Goal: Transaction & Acquisition: Purchase product/service

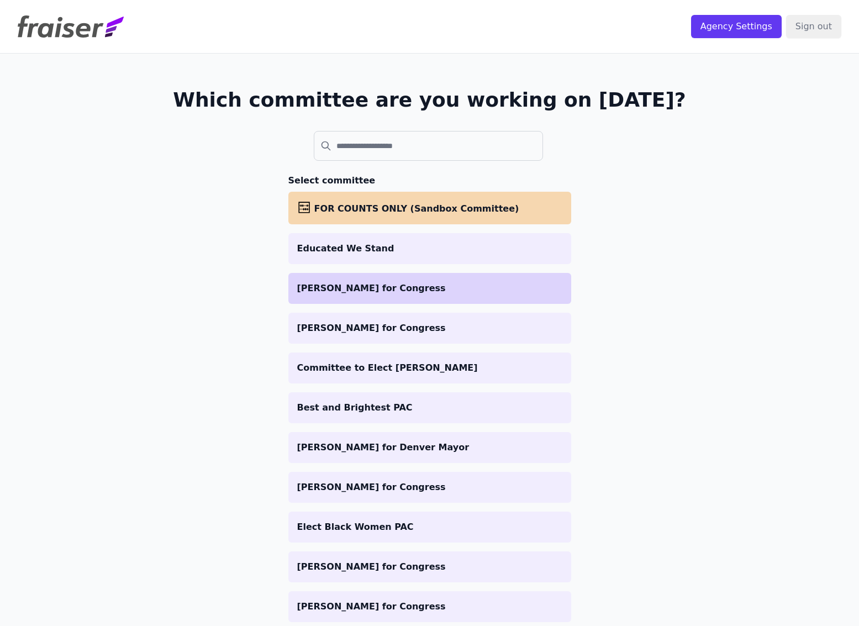
click at [416, 293] on p "[PERSON_NAME] for Congress" at bounding box center [429, 288] width 265 height 13
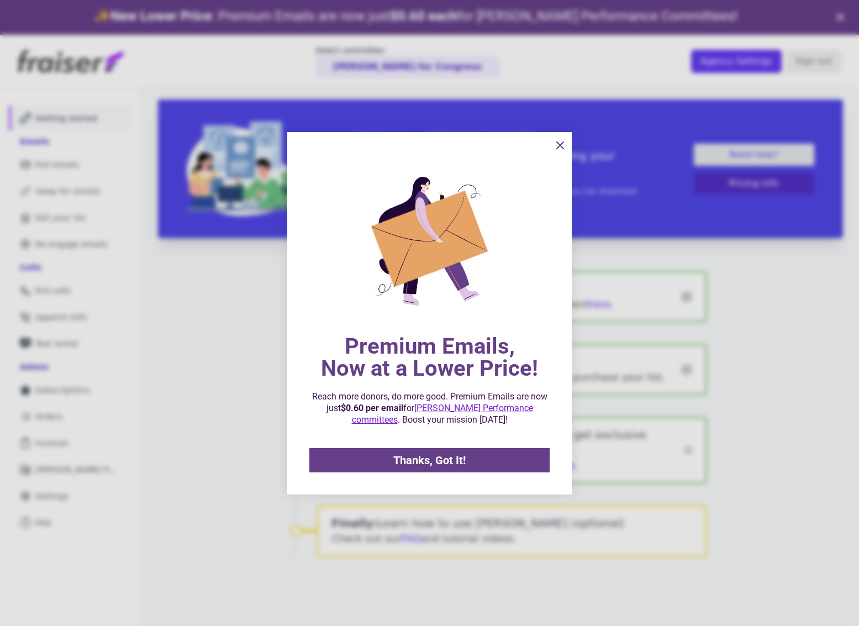
click at [557, 142] on icon "information" at bounding box center [560, 145] width 7 height 7
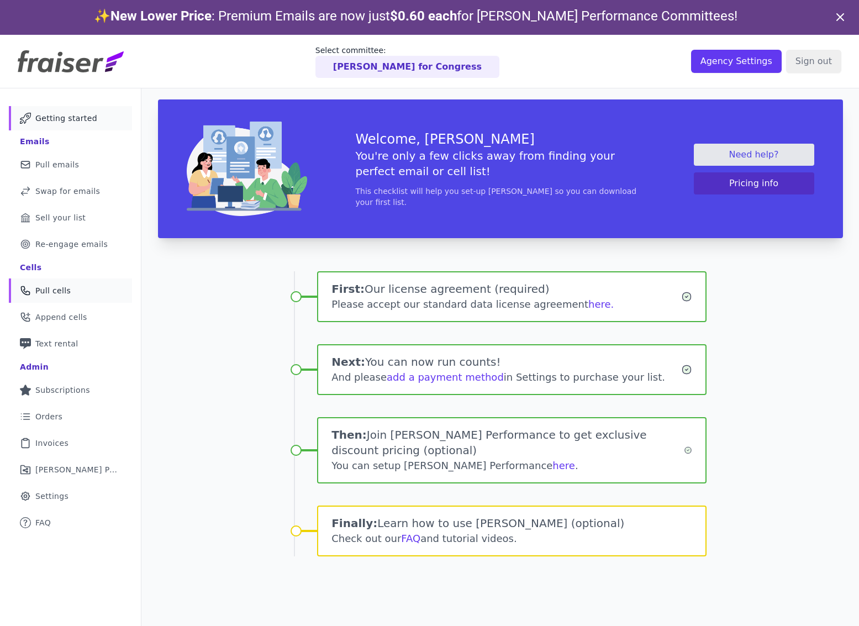
click at [51, 293] on span "Pull cells" at bounding box center [52, 290] width 35 height 11
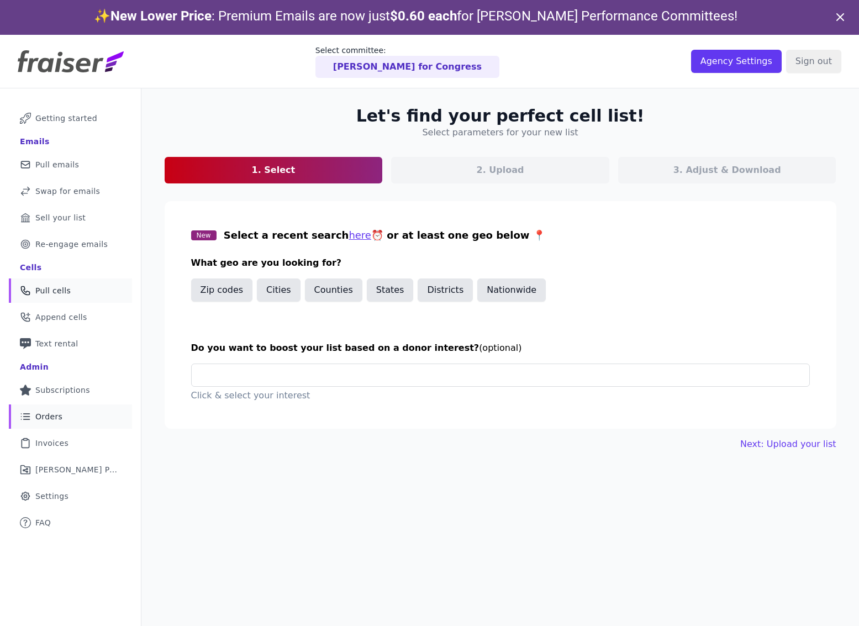
click at [60, 411] on span "Orders" at bounding box center [48, 416] width 27 height 11
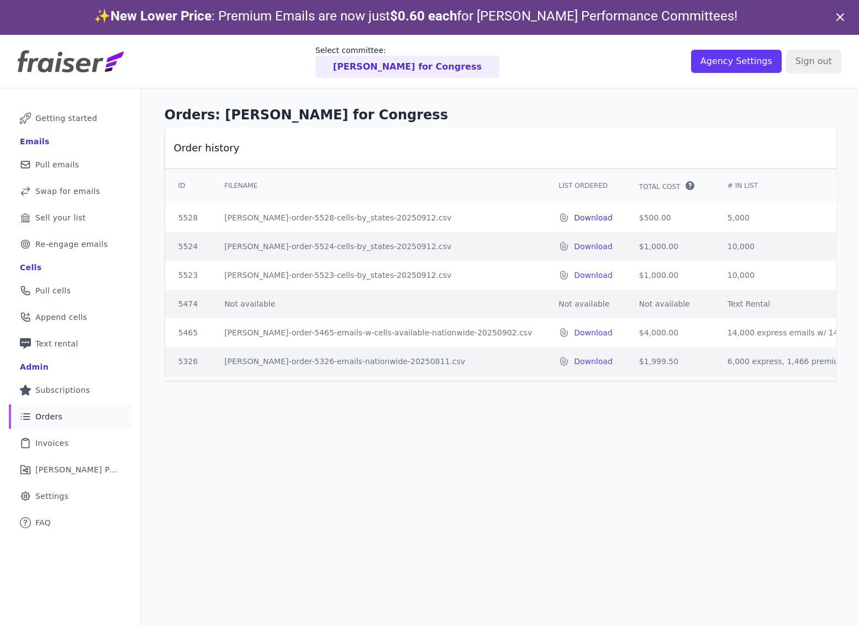
click at [574, 222] on p "Download" at bounding box center [593, 217] width 39 height 11
click at [58, 444] on span "Invoices" at bounding box center [51, 442] width 33 height 11
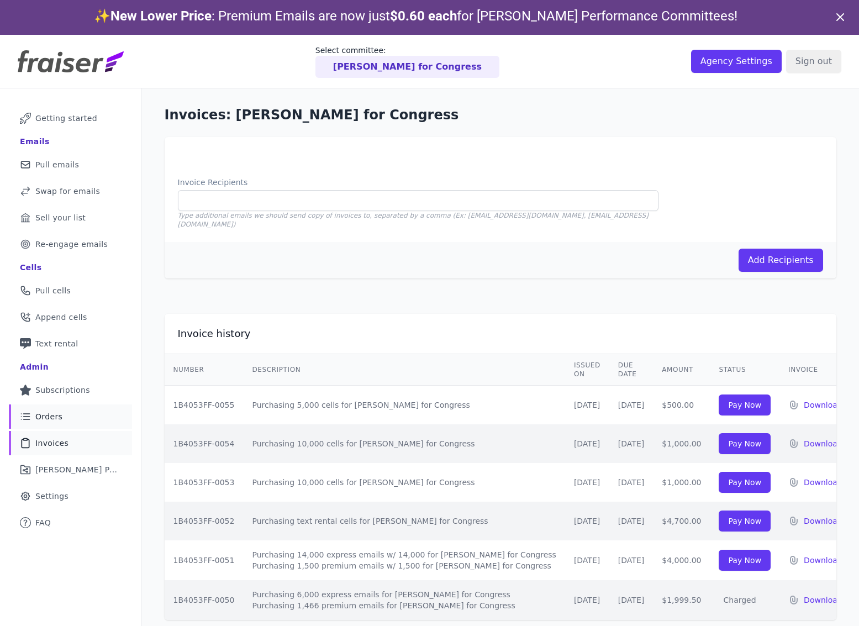
click at [71, 421] on link "List Icon Outline of bulleted list Orders" at bounding box center [70, 416] width 123 height 24
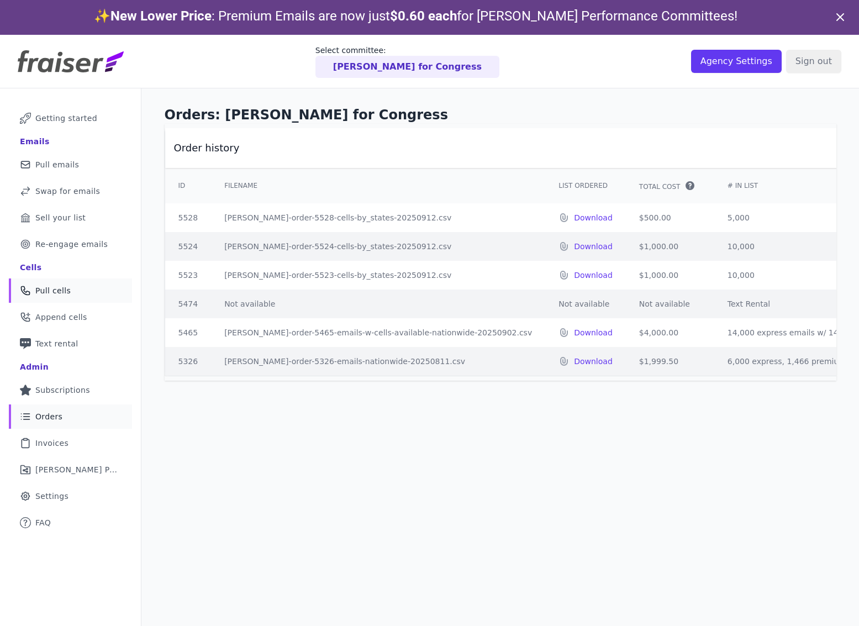
click at [68, 292] on span "Pull cells" at bounding box center [52, 290] width 35 height 11
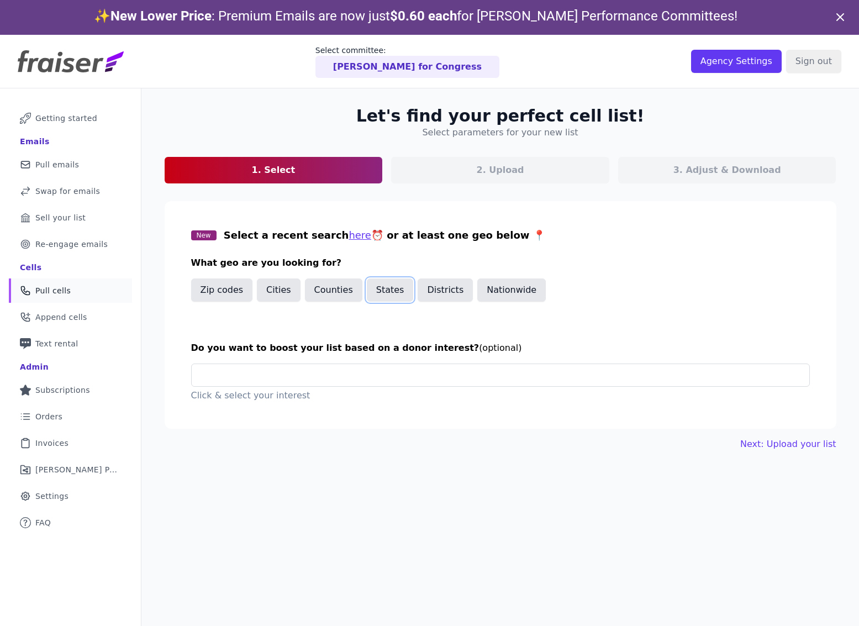
click at [383, 292] on button "States" at bounding box center [390, 289] width 47 height 23
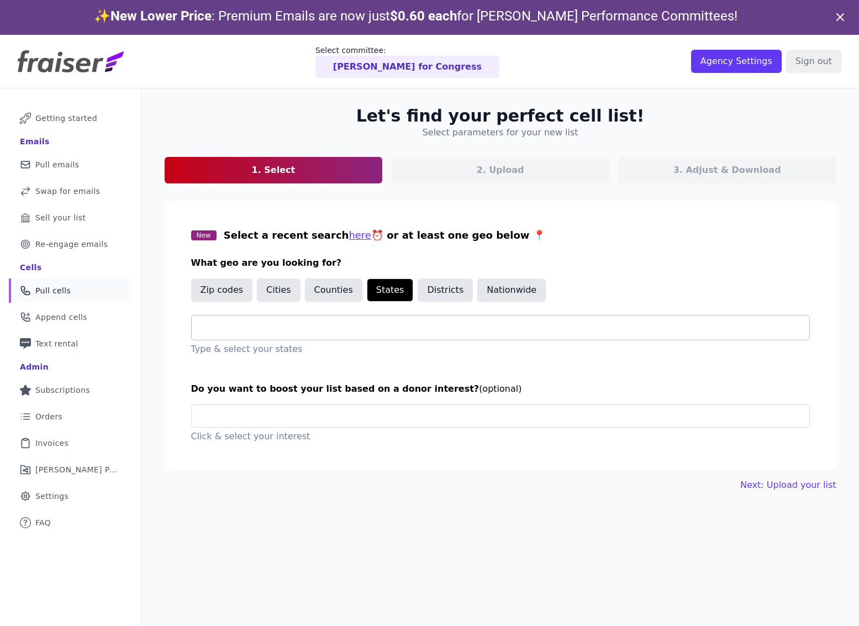
click at [291, 324] on input "text" at bounding box center [504, 327] width 608 height 13
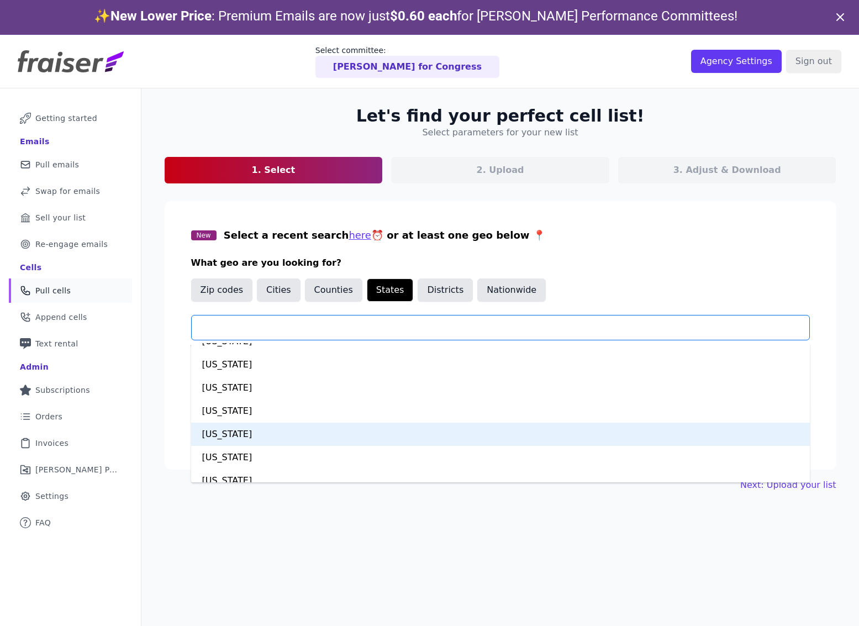
scroll to position [40, 0]
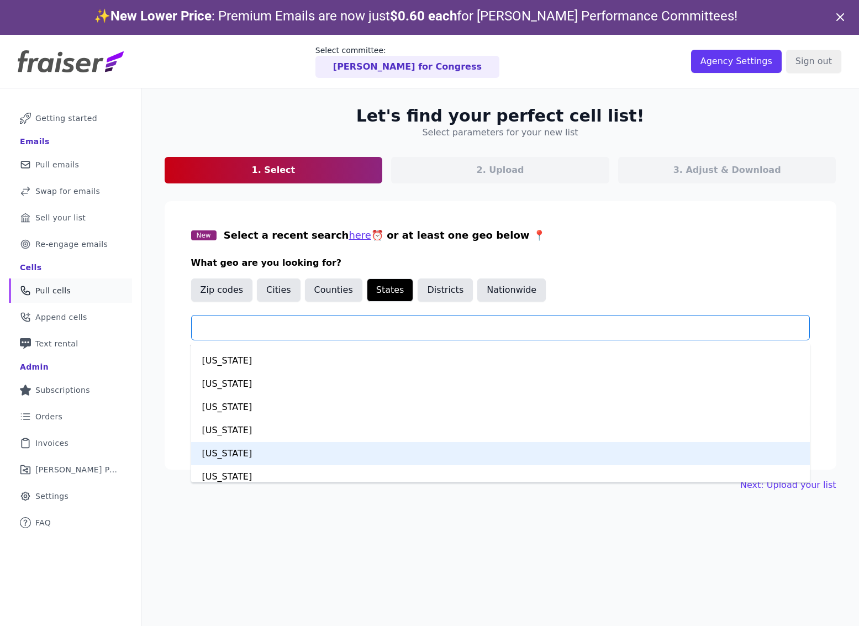
click at [272, 452] on div "Colorado" at bounding box center [500, 453] width 618 height 23
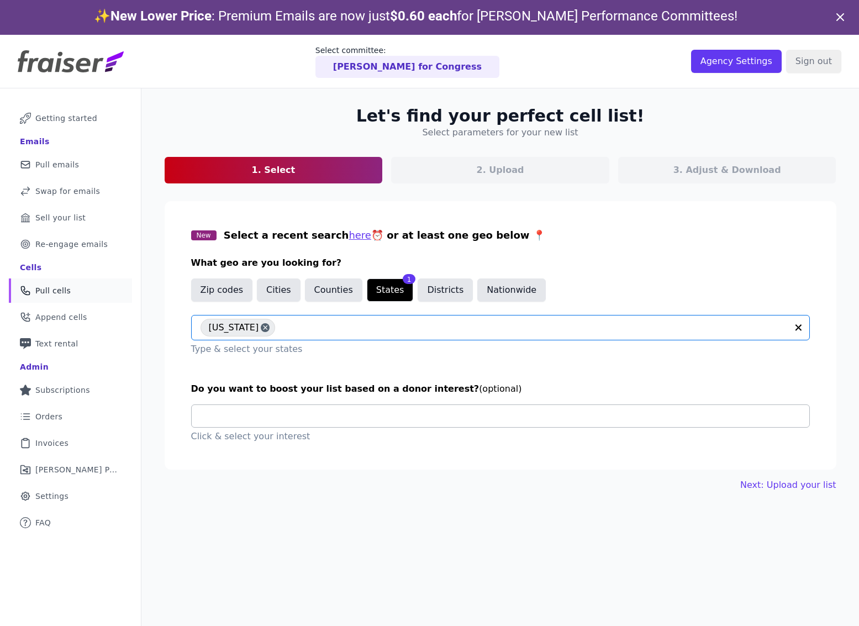
click at [301, 420] on input "text" at bounding box center [504, 416] width 608 height 22
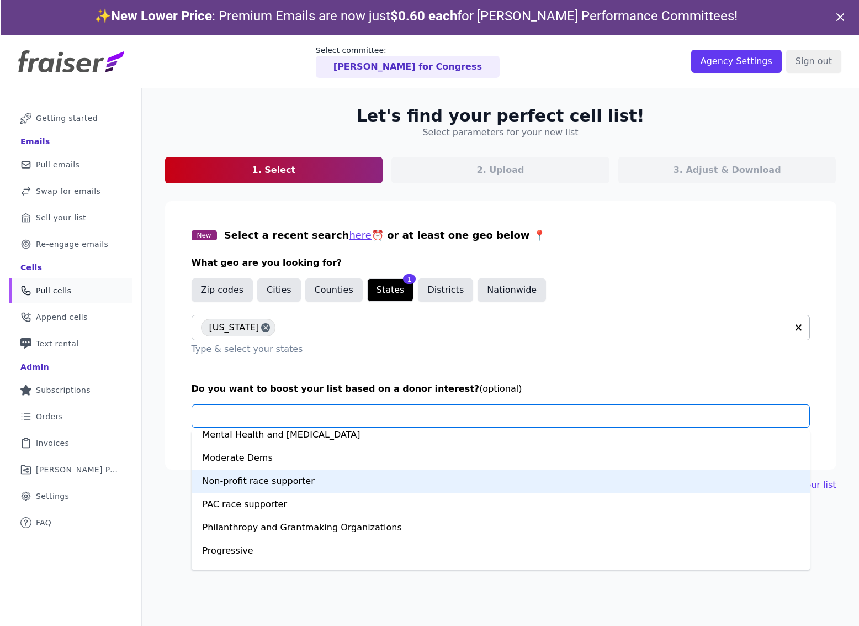
scroll to position [580, 0]
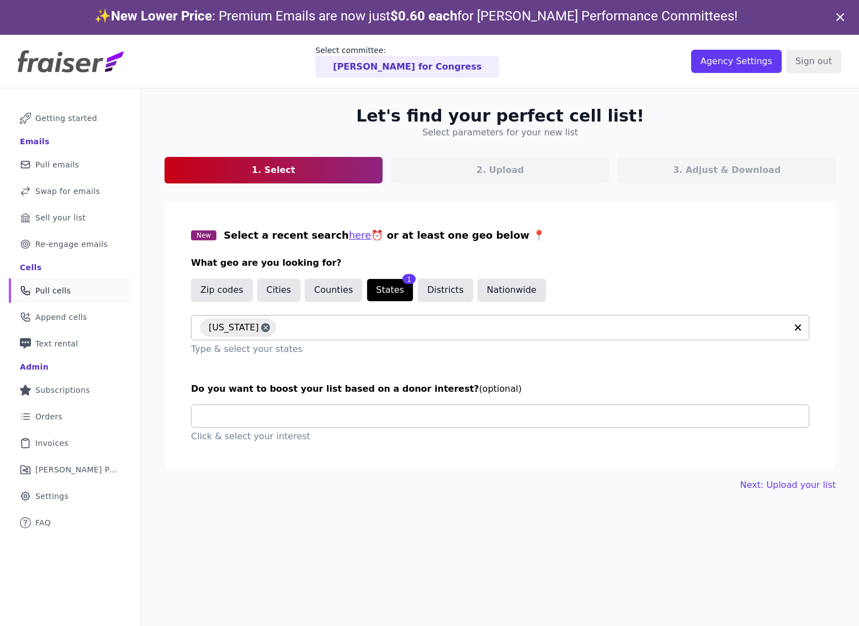
click at [319, 416] on input "text" at bounding box center [504, 416] width 608 height 22
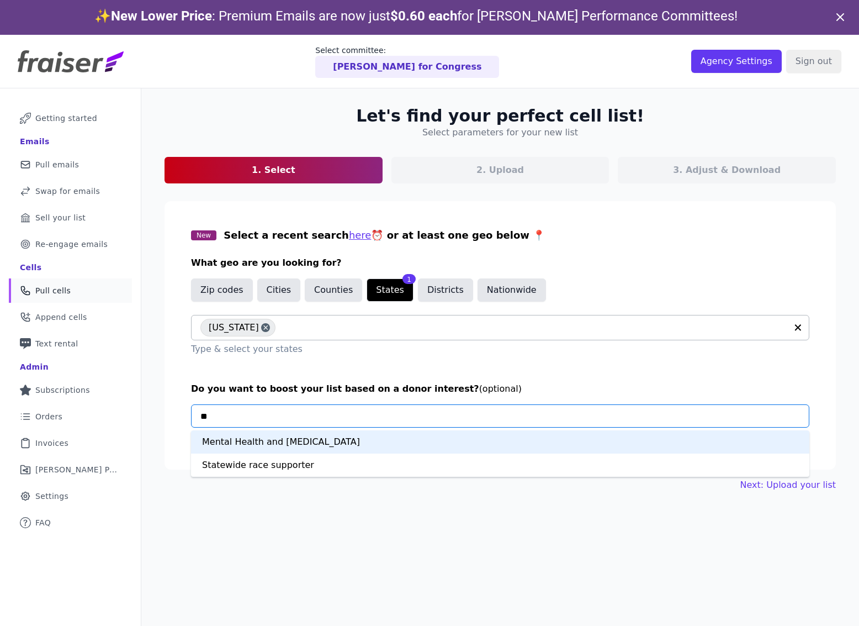
type input "*"
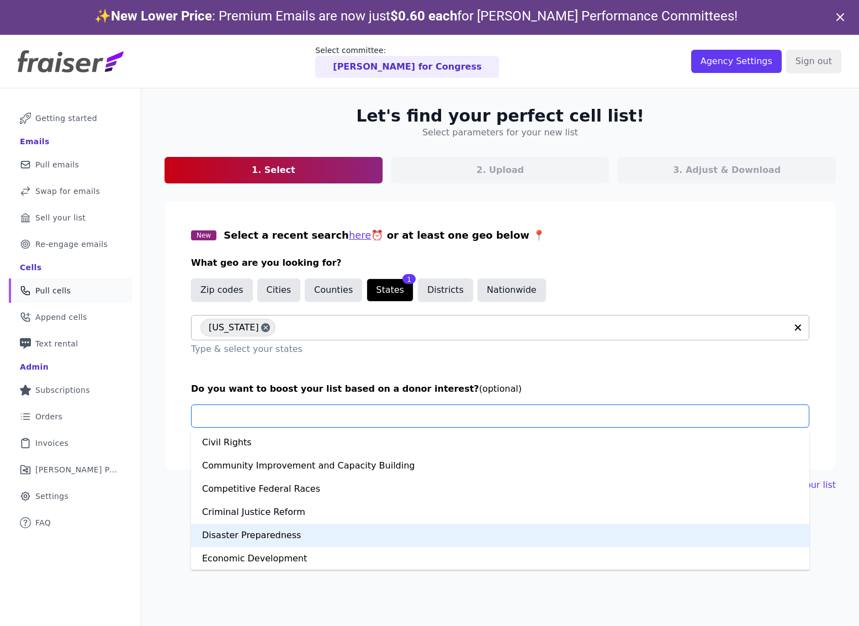
scroll to position [100, 0]
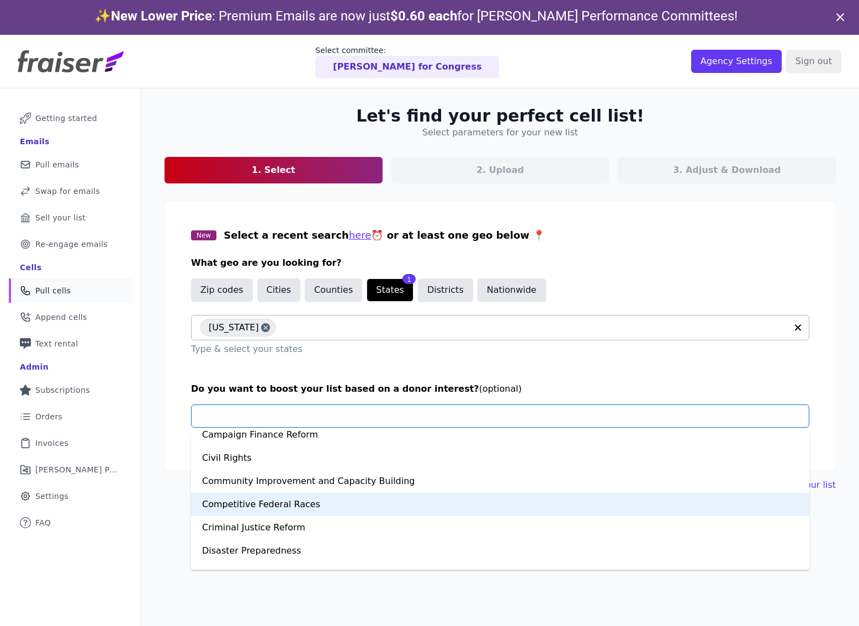
click at [255, 508] on div "Competitive Federal Races" at bounding box center [500, 503] width 618 height 23
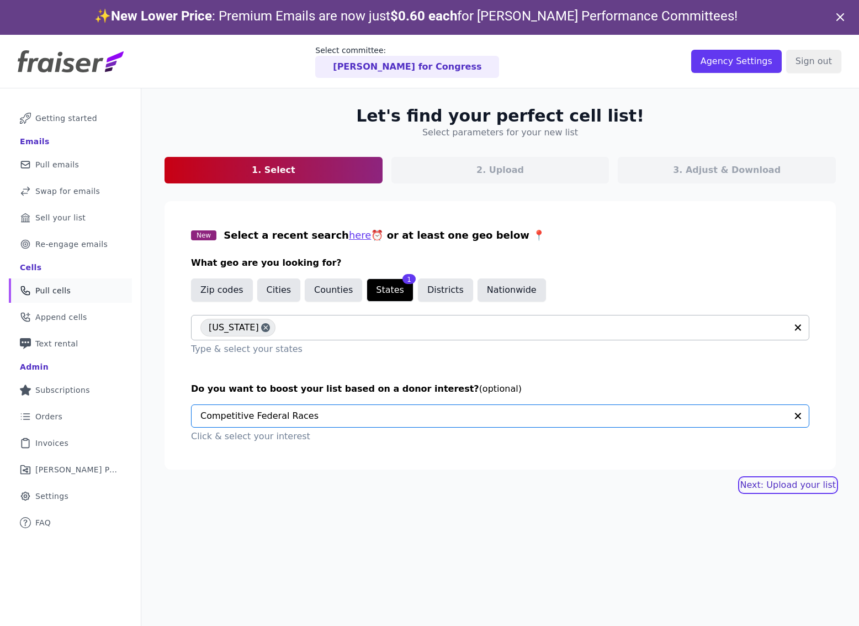
click at [799, 490] on link "Next: Upload your list" at bounding box center [788, 484] width 96 height 13
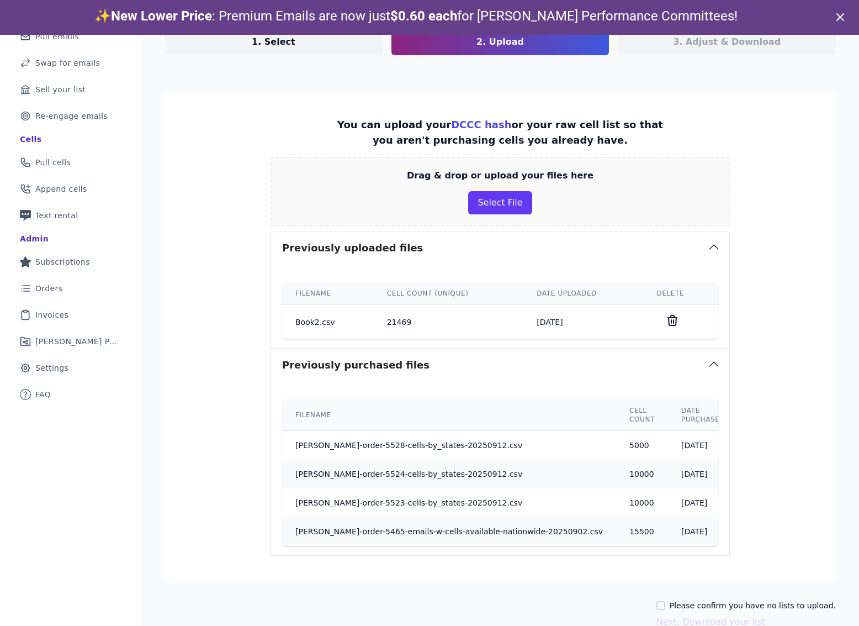
scroll to position [151, 0]
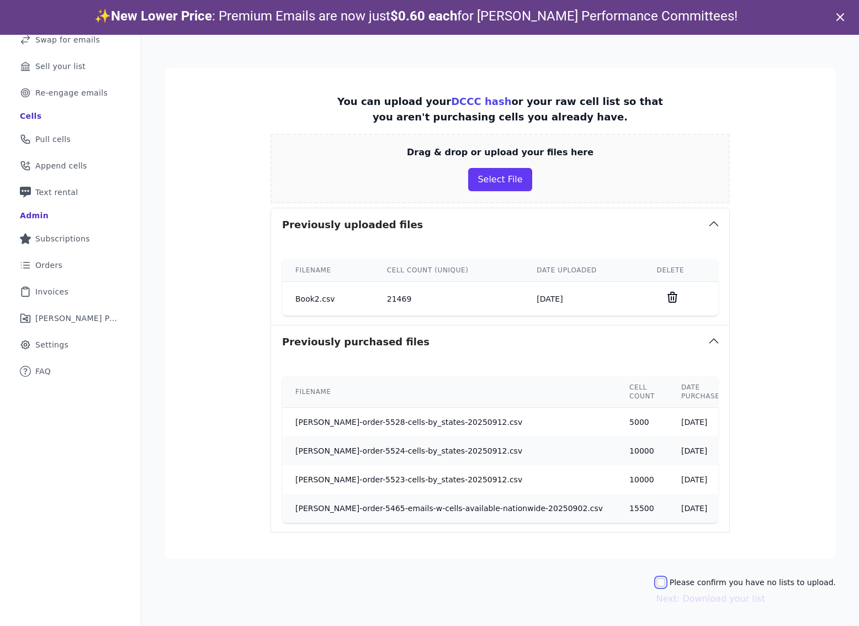
click at [665, 582] on input "Please confirm you have no lists to upload." at bounding box center [660, 582] width 9 height 9
checkbox input "true"
click at [714, 601] on button "Next: Download your list" at bounding box center [710, 598] width 109 height 13
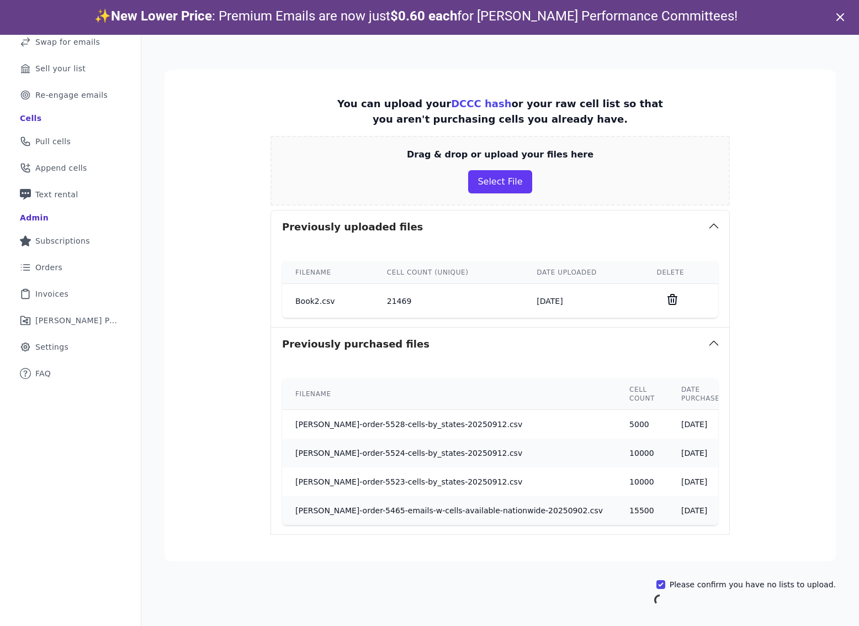
scroll to position [54, 0]
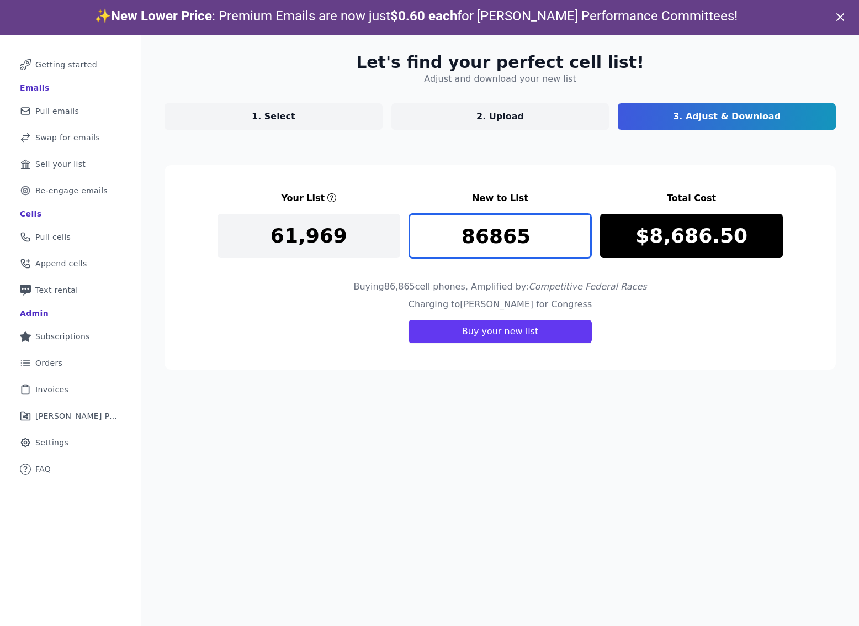
drag, startPoint x: 526, startPoint y: 236, endPoint x: 426, endPoint y: 238, distance: 99.4
click at [427, 238] on input "86865" at bounding box center [500, 236] width 183 height 44
type input "10000"
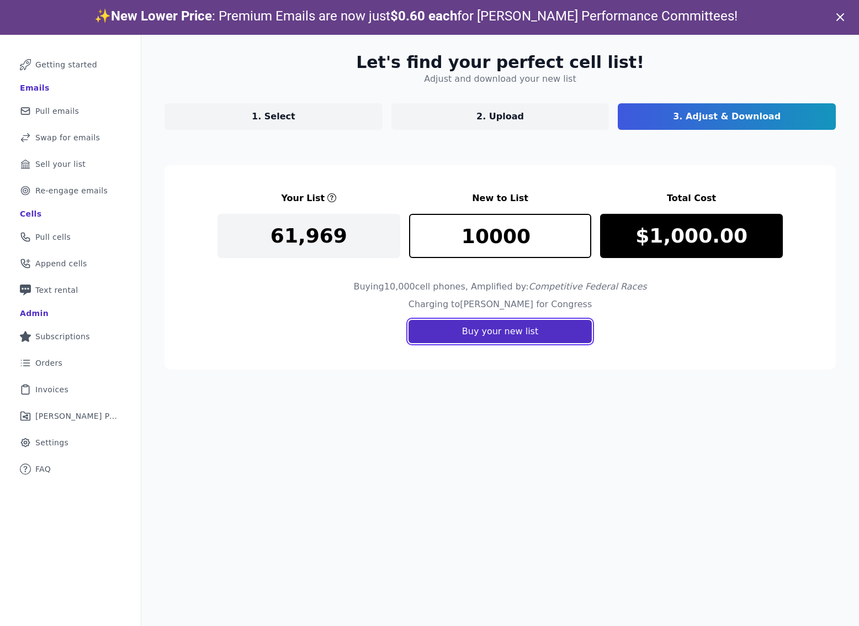
click at [454, 331] on button "Buy your new list" at bounding box center [500, 331] width 183 height 23
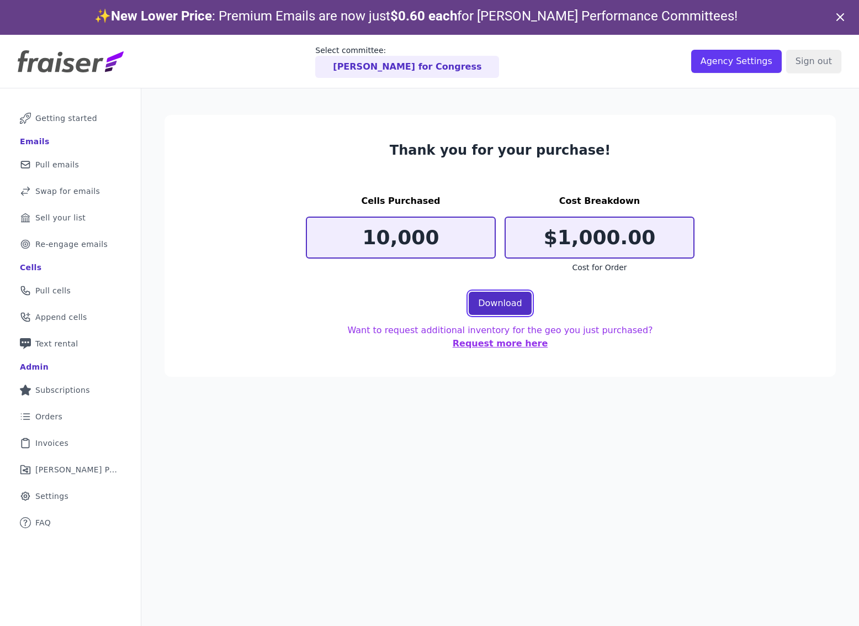
click at [510, 297] on link "Download" at bounding box center [500, 303] width 63 height 23
